Goal: Information Seeking & Learning: Learn about a topic

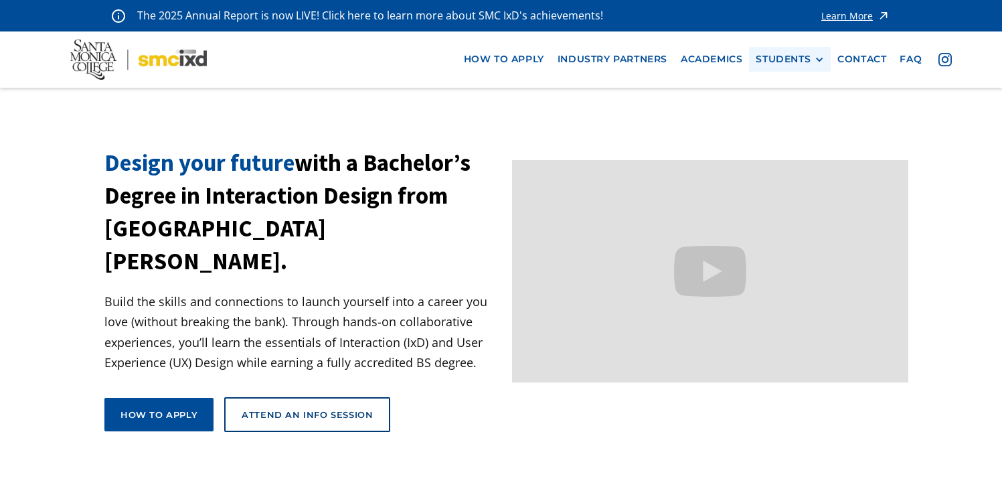
click at [805, 52] on div "STUDENTS PROspective Students GRAD SHOW 2025 Current Students Alumni" at bounding box center [790, 59] width 82 height 25
click at [715, 62] on link "Academics" at bounding box center [711, 59] width 75 height 25
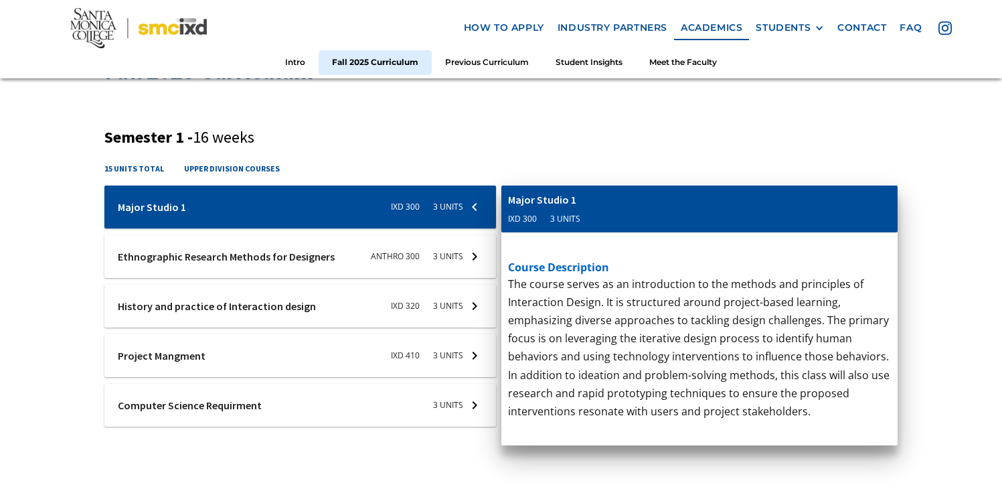
scroll to position [462, 0]
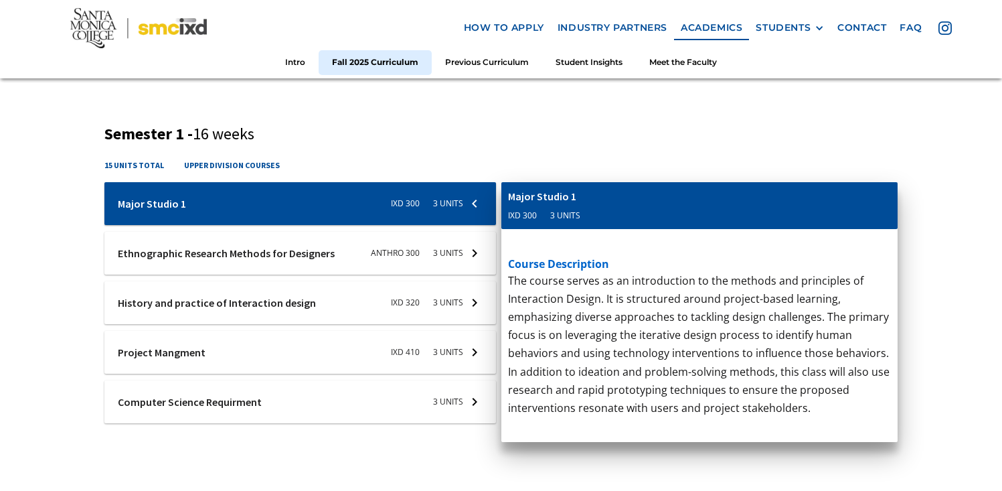
click at [383, 225] on div at bounding box center [300, 203] width 392 height 43
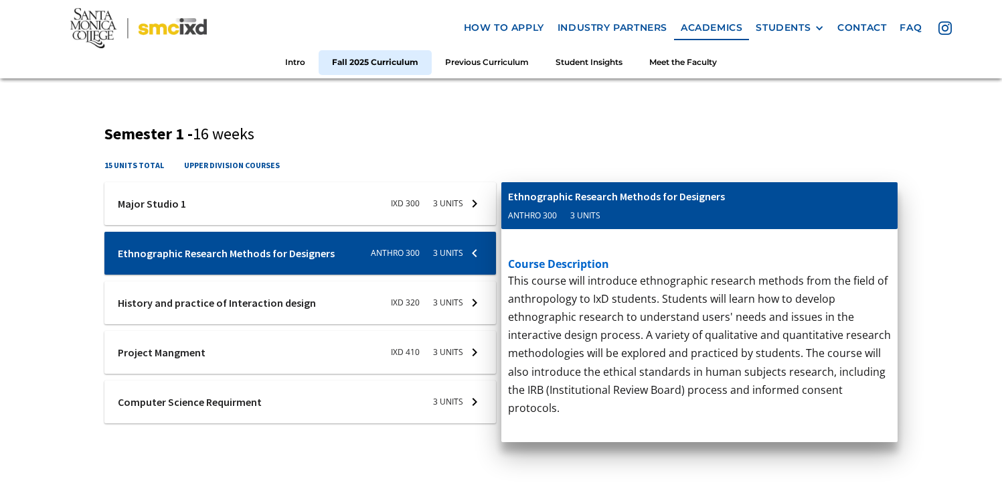
click at [408, 225] on div at bounding box center [300, 203] width 392 height 43
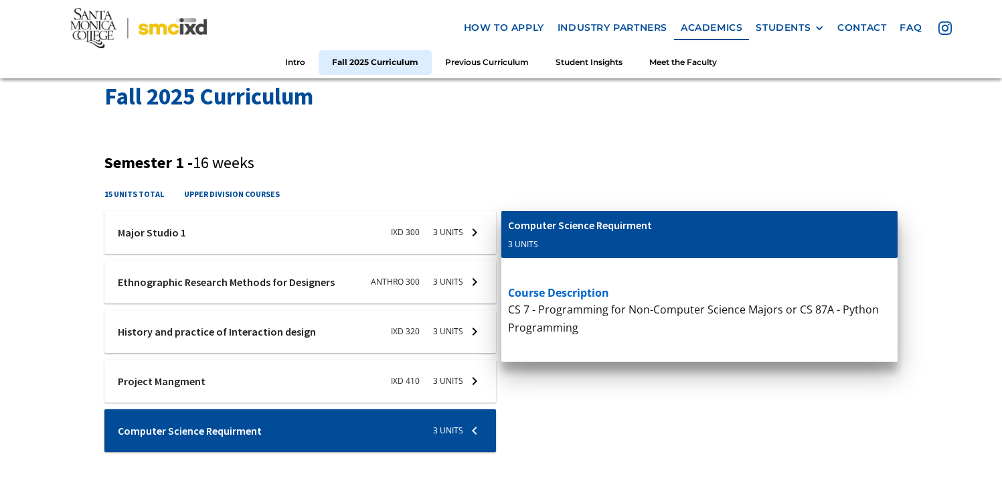
scroll to position [444, 0]
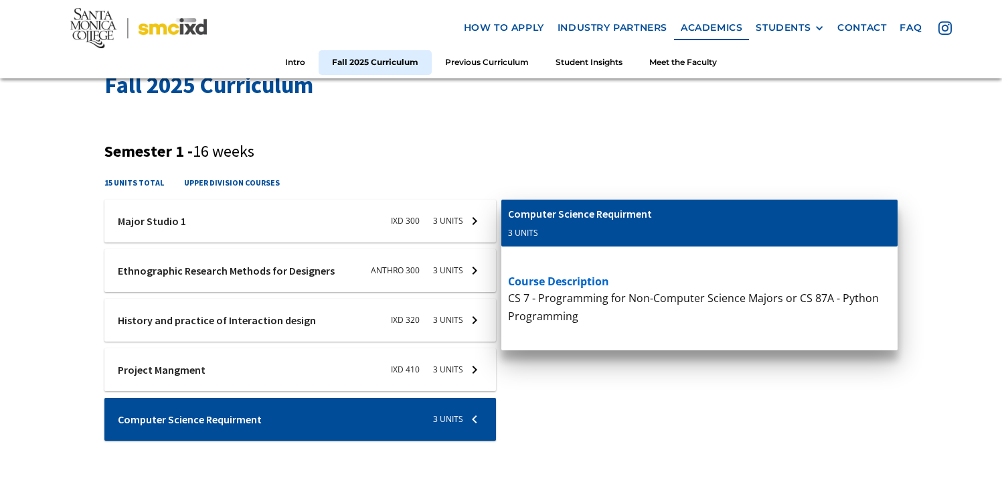
click at [390, 242] on div at bounding box center [300, 220] width 392 height 43
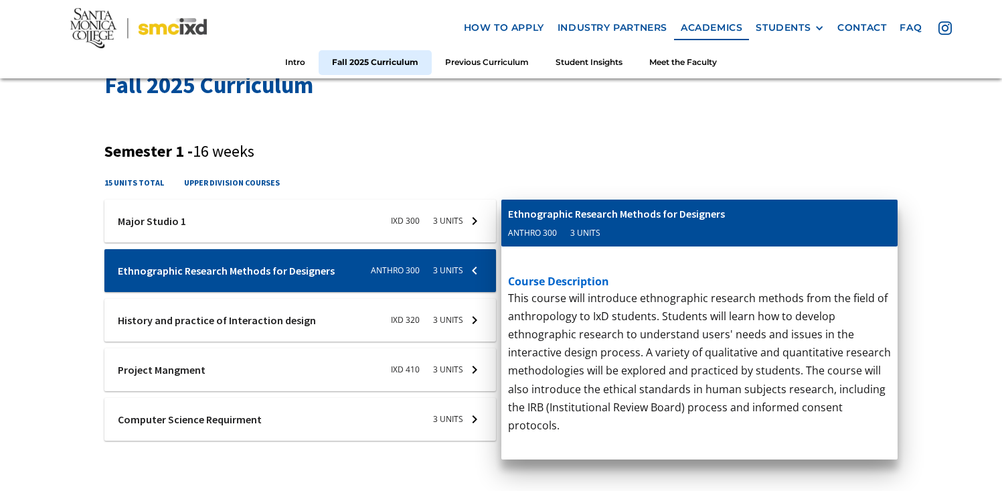
click at [372, 242] on div at bounding box center [300, 220] width 392 height 43
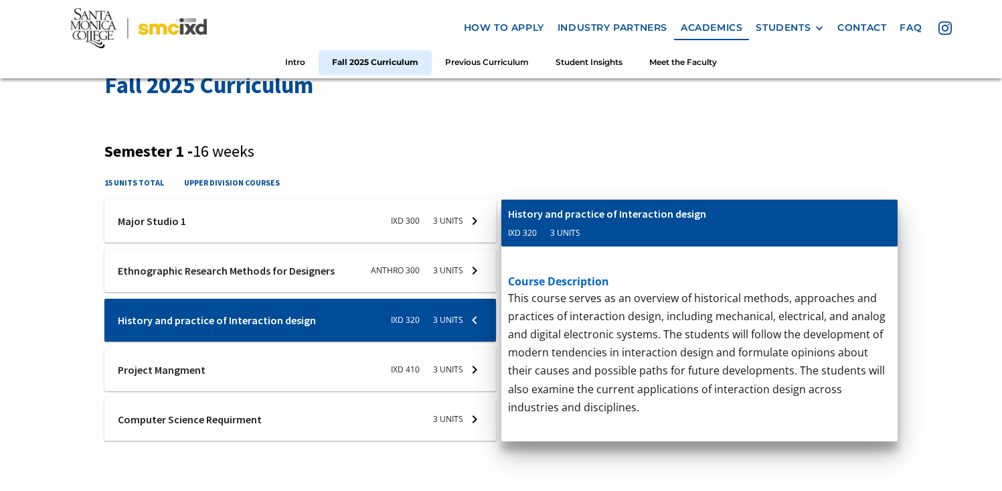
click at [384, 242] on div at bounding box center [300, 220] width 392 height 43
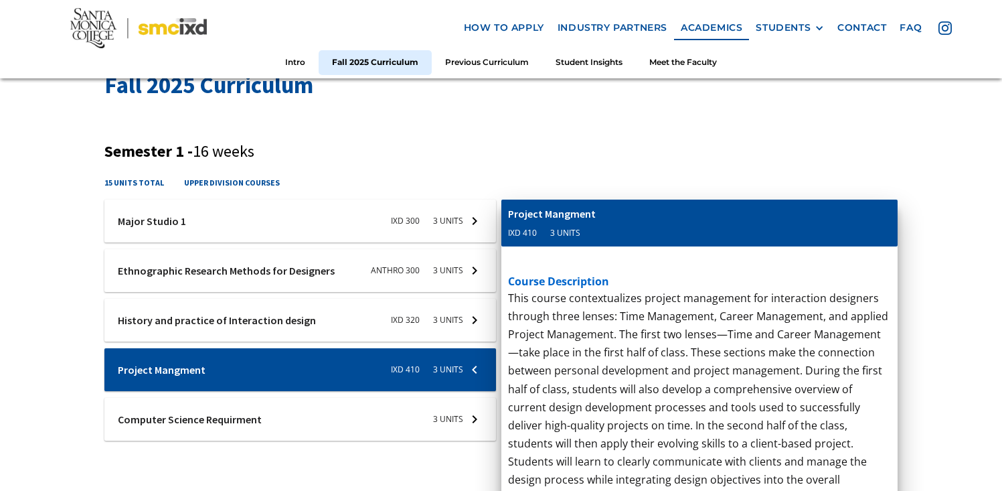
click at [433, 242] on div at bounding box center [300, 220] width 392 height 43
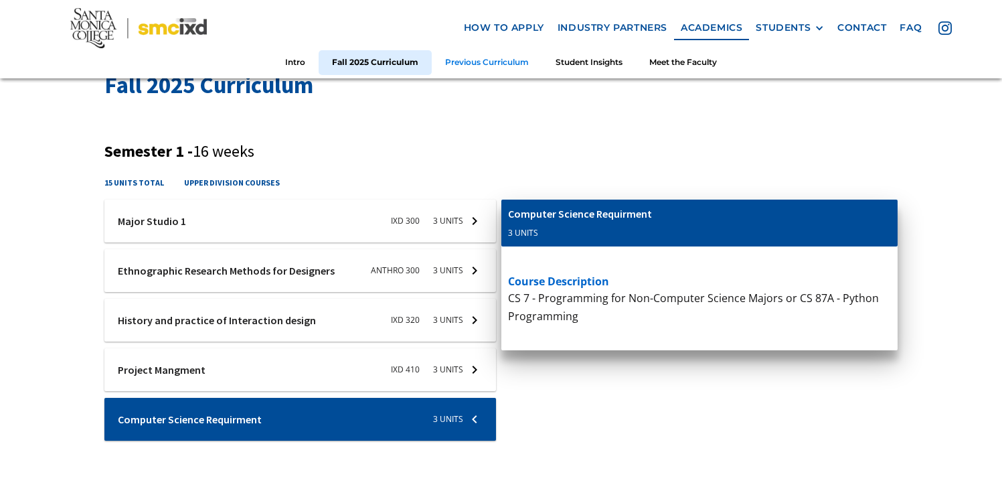
click at [459, 57] on link "Previous Curriculum" at bounding box center [487, 62] width 110 height 25
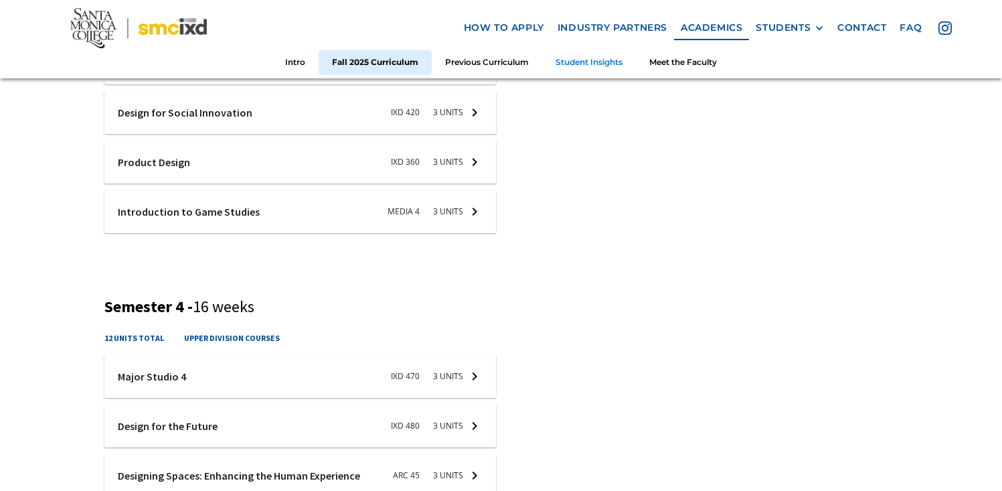
click at [584, 60] on link "Student Insights" at bounding box center [589, 62] width 94 height 25
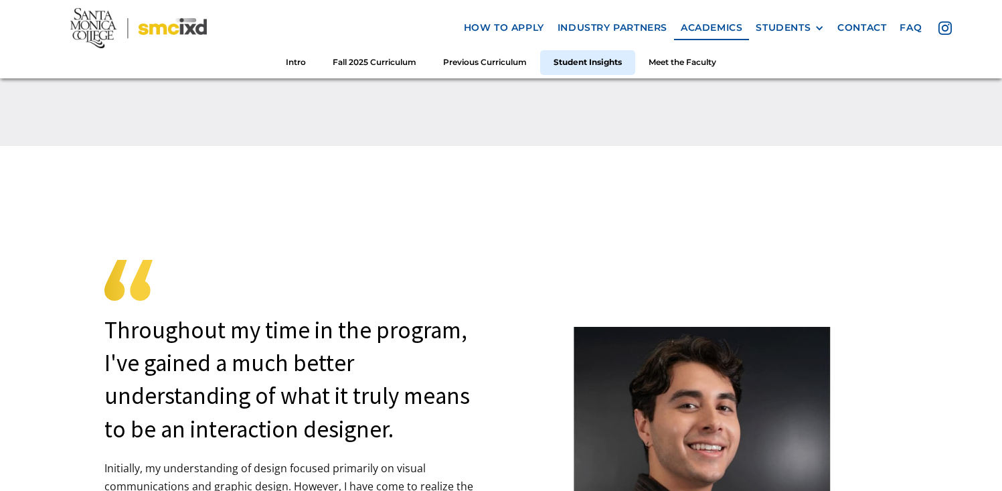
scroll to position [3376, 0]
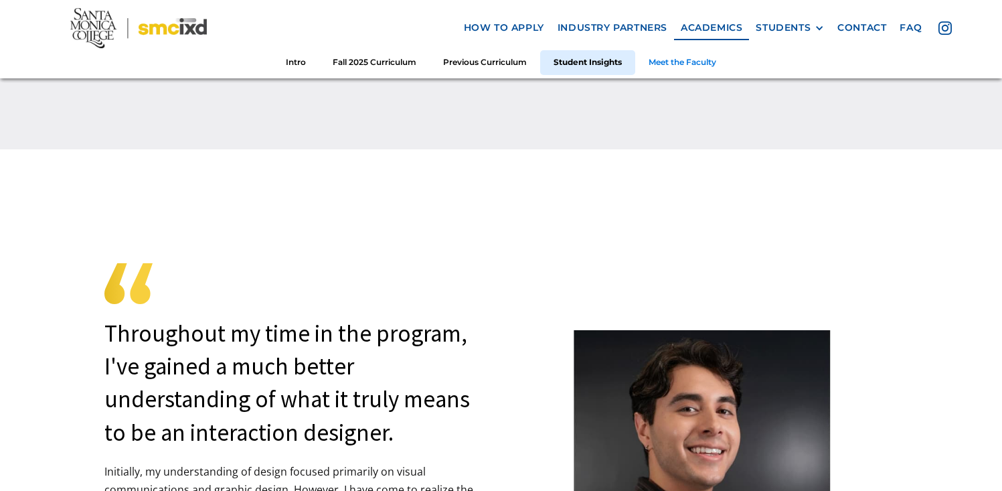
click at [701, 62] on link "Meet the Faculty" at bounding box center [682, 62] width 94 height 25
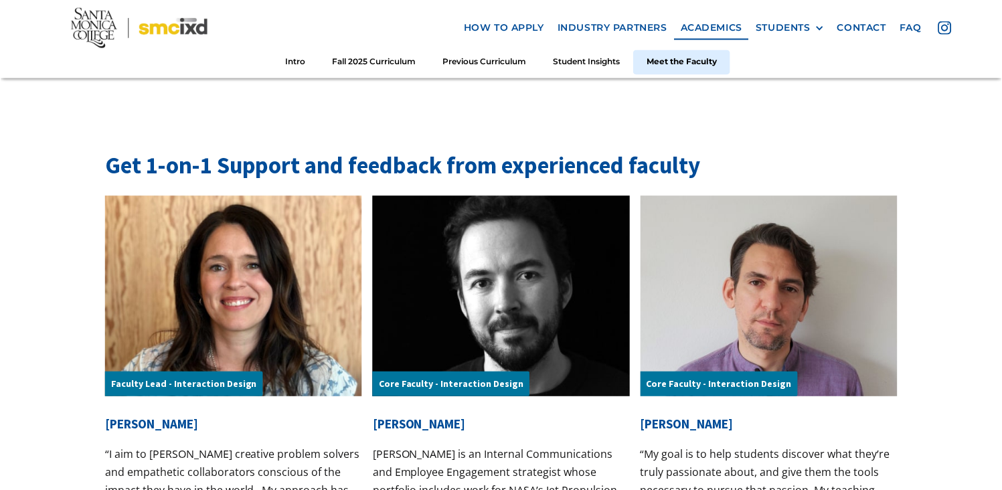
scroll to position [4123, 0]
